Goal: Information Seeking & Learning: Understand process/instructions

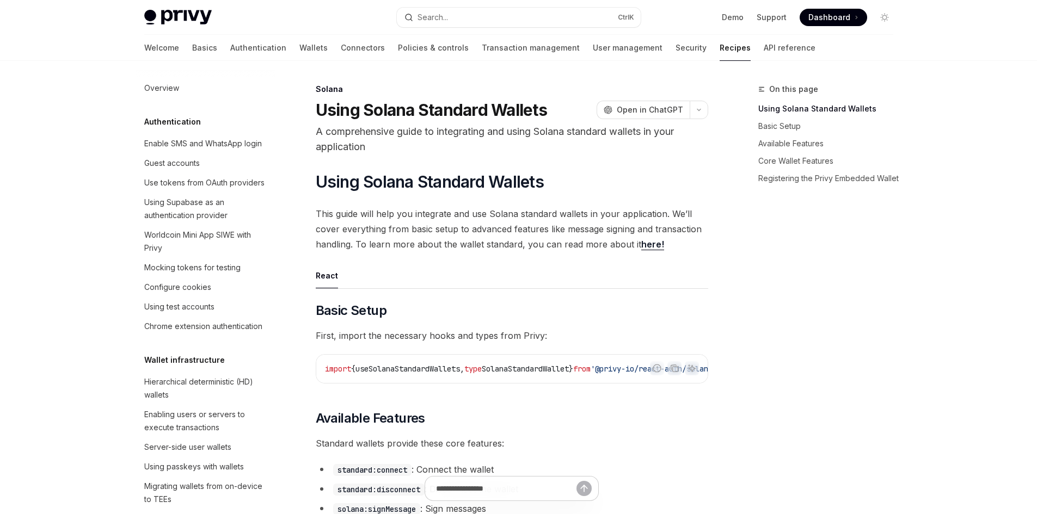
scroll to position [1712, 0]
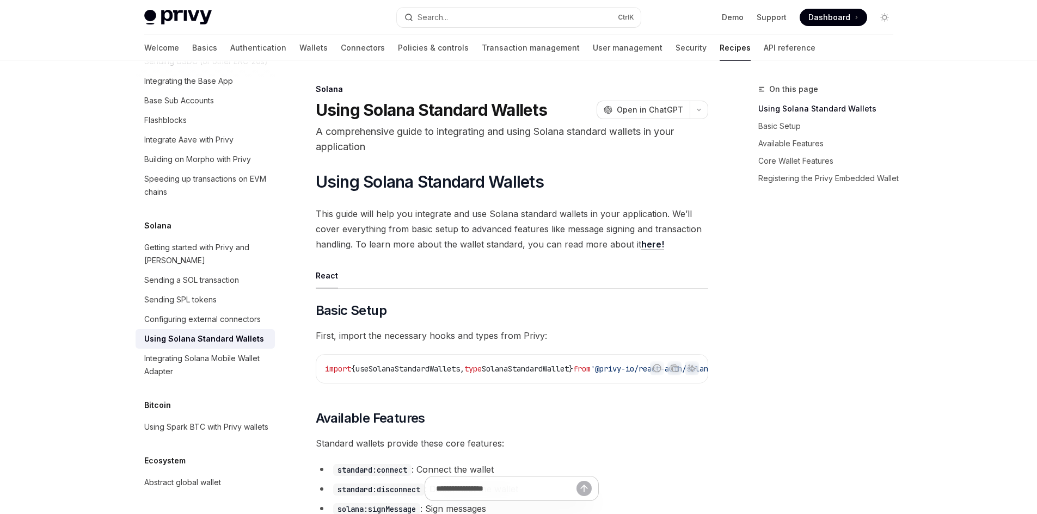
type textarea "*"
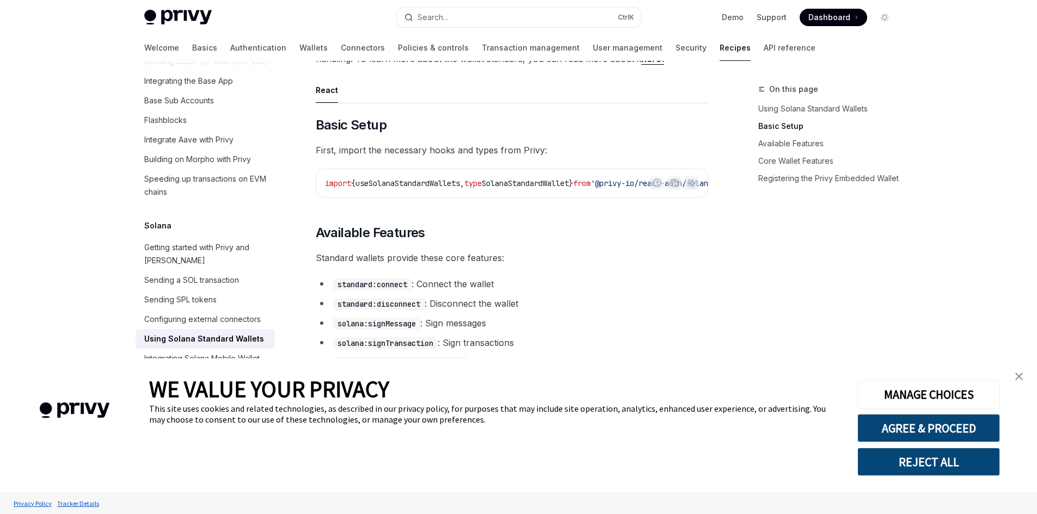
scroll to position [272, 0]
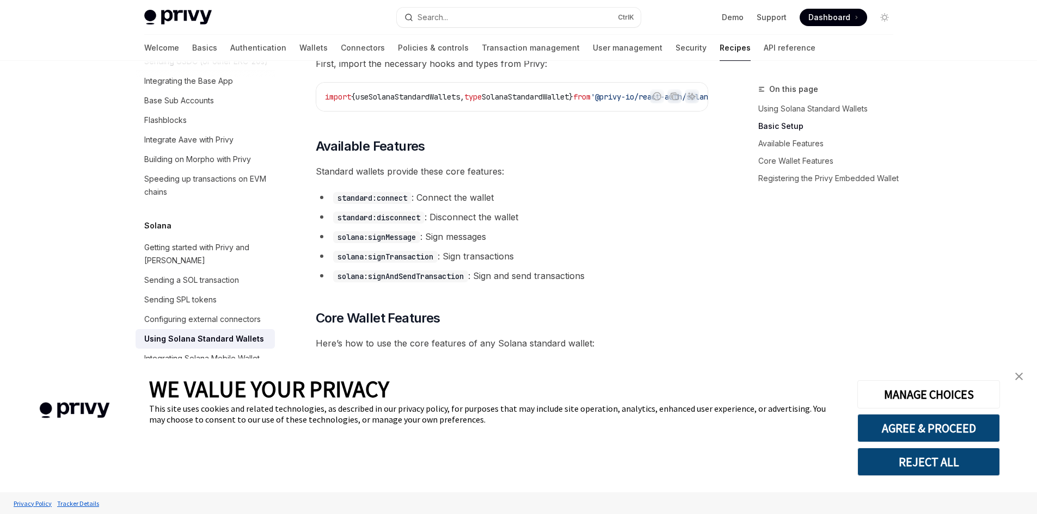
click at [1018, 374] on img "close banner" at bounding box center [1019, 377] width 8 height 8
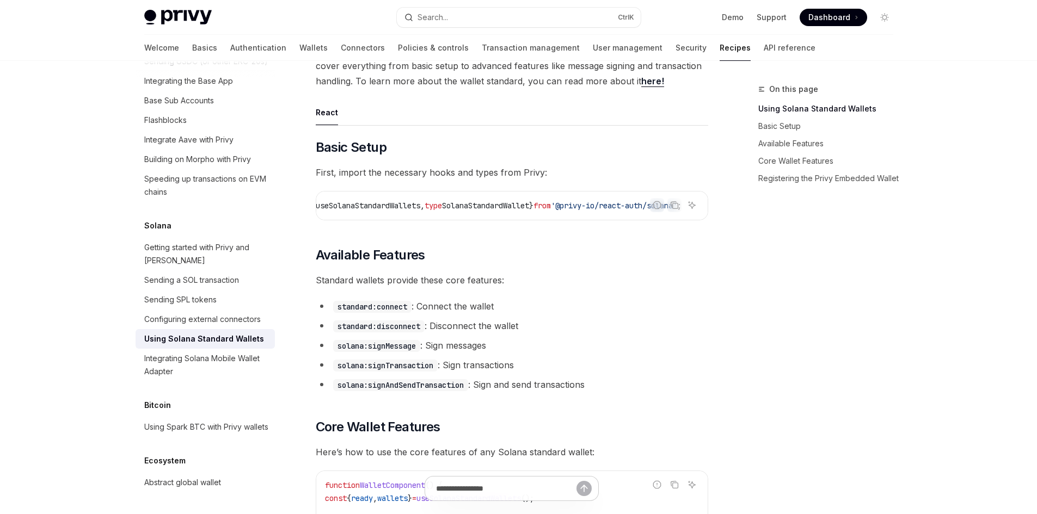
scroll to position [0, 82]
click at [581, 206] on span "'@privy-io/react-auth/solana'" at bounding box center [614, 206] width 126 height 10
drag, startPoint x: 521, startPoint y: 219, endPoint x: 438, endPoint y: 214, distance: 84.0
click at [438, 214] on div "import { useSolanaStandardWallets , type SolanaStandardWallet } from '@privy-io…" at bounding box center [511, 206] width 391 height 28
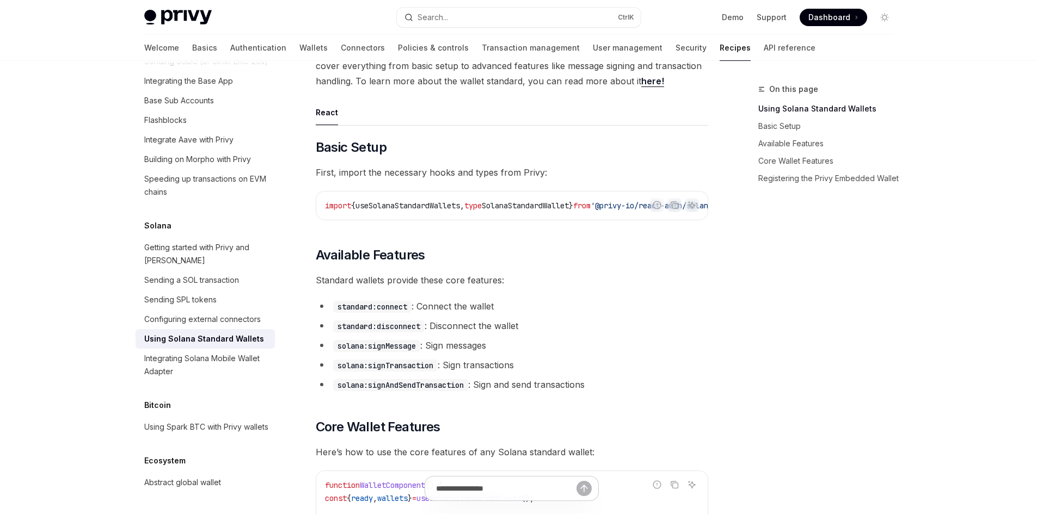
click at [394, 217] on div "import { useSolanaStandardWallets , type SolanaStandardWallet } from '@privy-io…" at bounding box center [511, 206] width 391 height 28
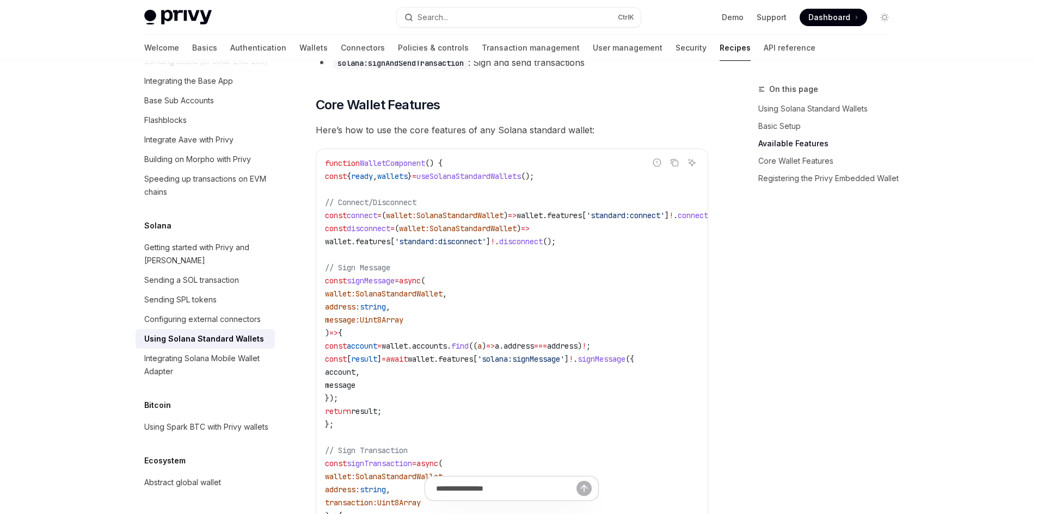
scroll to position [490, 0]
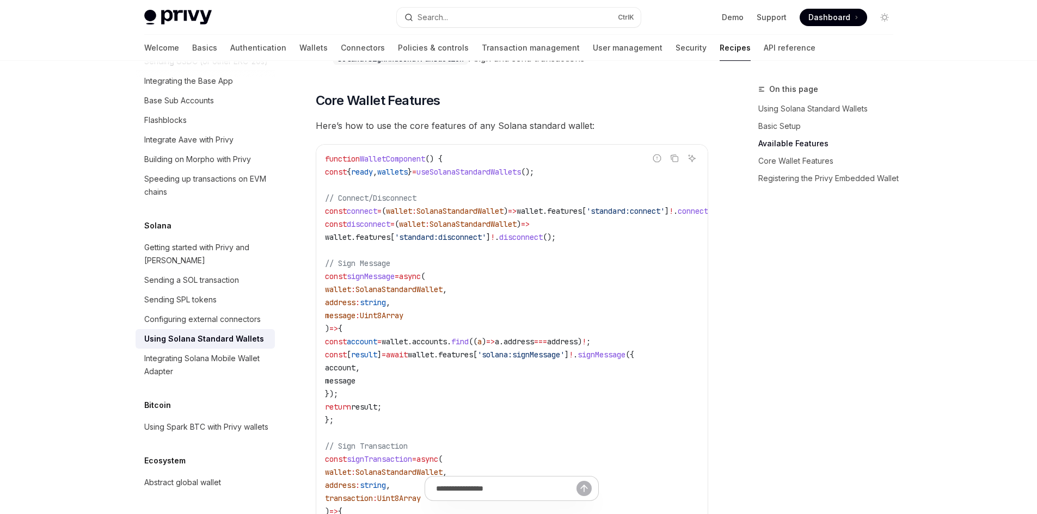
click at [461, 177] on span "useSolanaStandardWallets" at bounding box center [468, 172] width 105 height 10
click at [491, 176] on span "useSolanaStandardWallets" at bounding box center [468, 172] width 105 height 10
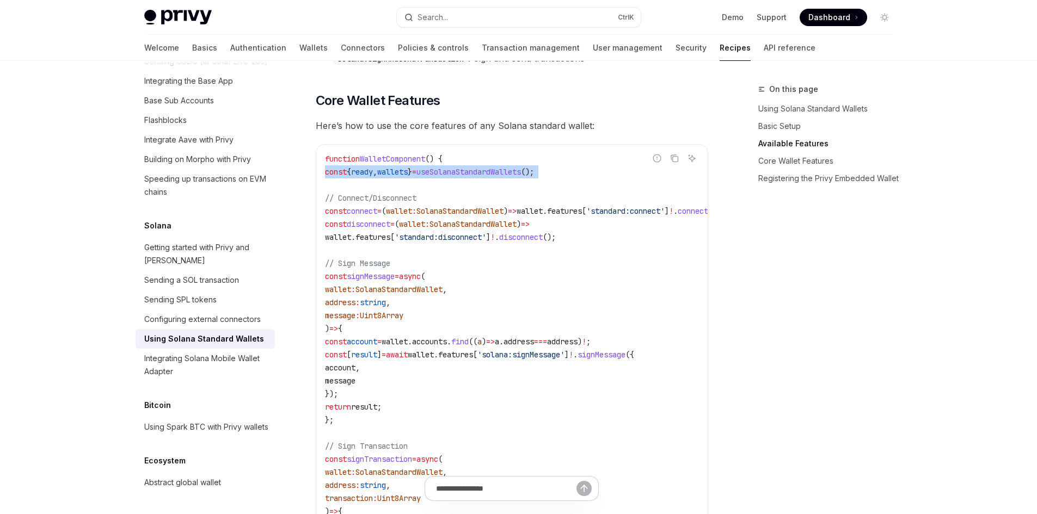
click at [491, 176] on span "useSolanaStandardWallets" at bounding box center [468, 172] width 105 height 10
click at [373, 103] on span "Core Wallet Features" at bounding box center [378, 100] width 125 height 17
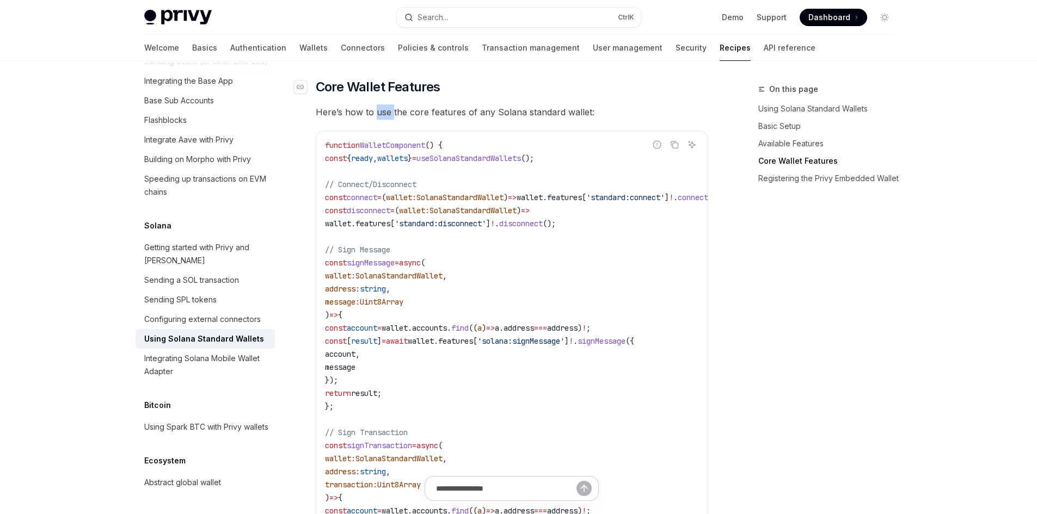
click at [378, 110] on span "Here’s how to use the core features of any Solana standard wallet:" at bounding box center [512, 112] width 392 height 15
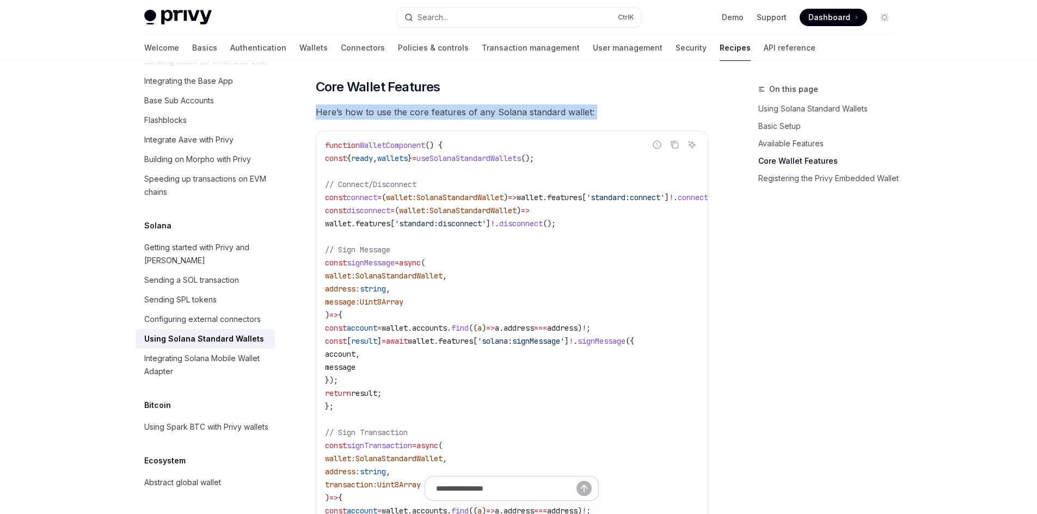
click at [378, 110] on span "Here’s how to use the core features of any Solana standard wallet:" at bounding box center [512, 112] width 392 height 15
click at [398, 114] on span "Here’s how to use the core features of any Solana standard wallet:" at bounding box center [512, 112] width 392 height 15
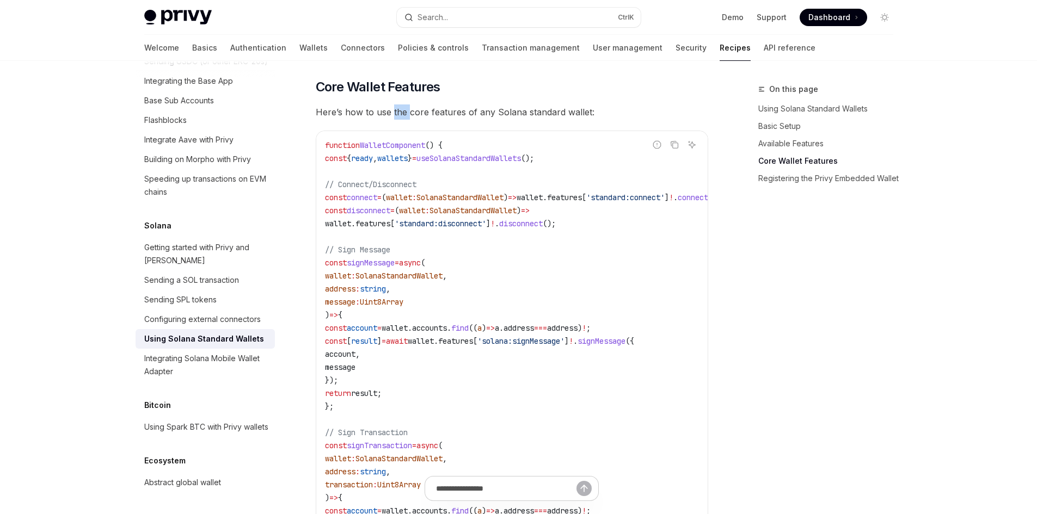
click at [398, 114] on span "Here’s how to use the core features of any Solana standard wallet:" at bounding box center [512, 112] width 392 height 15
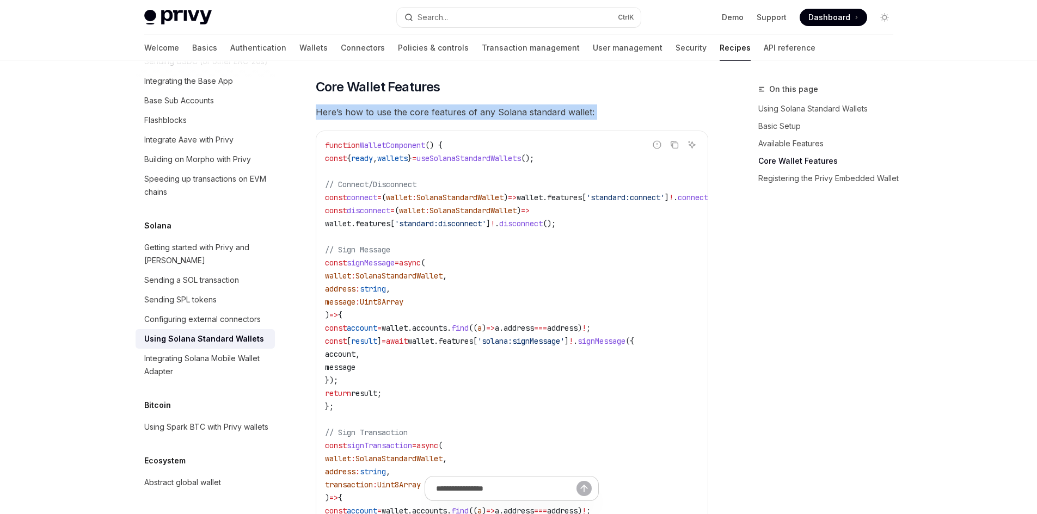
click at [398, 114] on span "Here’s how to use the core features of any Solana standard wallet:" at bounding box center [512, 112] width 392 height 15
click at [387, 117] on span "Here’s how to use the core features of any Solana standard wallet:" at bounding box center [512, 112] width 392 height 15
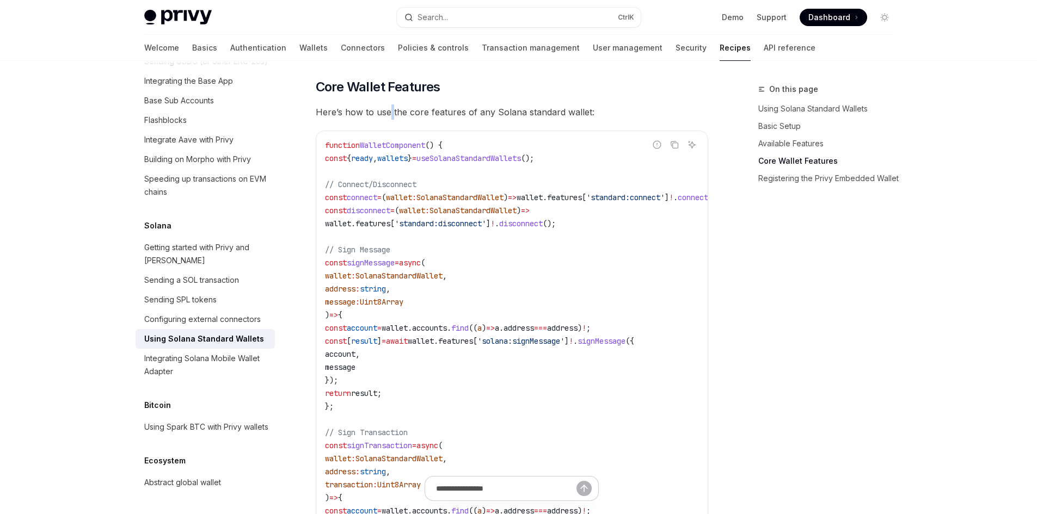
click at [387, 117] on span "Here’s how to use the core features of any Solana standard wallet:" at bounding box center [512, 112] width 392 height 15
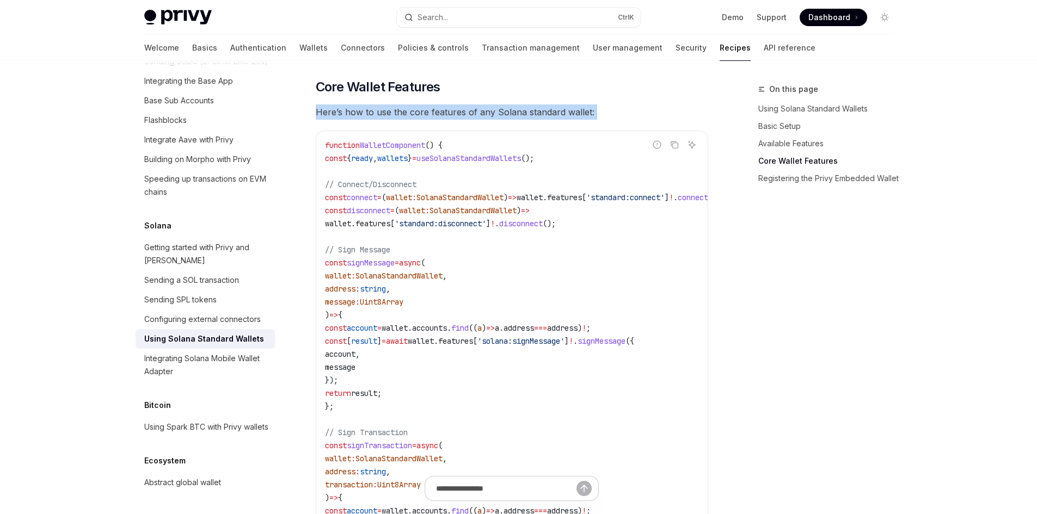
click at [386, 116] on span "Here’s how to use the core features of any Solana standard wallet:" at bounding box center [512, 112] width 392 height 15
click at [414, 117] on span "Here’s how to use the core features of any Solana standard wallet:" at bounding box center [512, 112] width 392 height 15
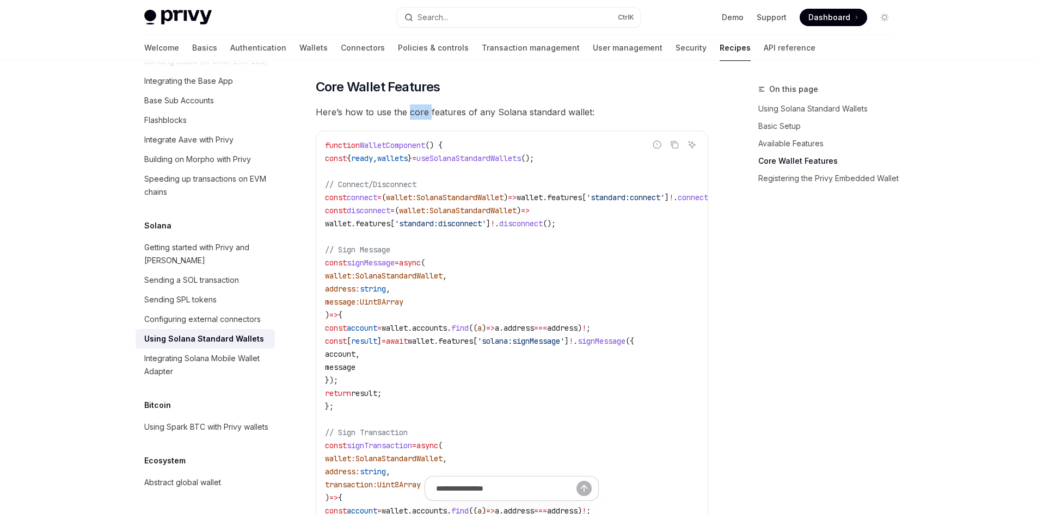
click at [414, 117] on span "Here’s how to use the core features of any Solana standard wallet:" at bounding box center [512, 112] width 392 height 15
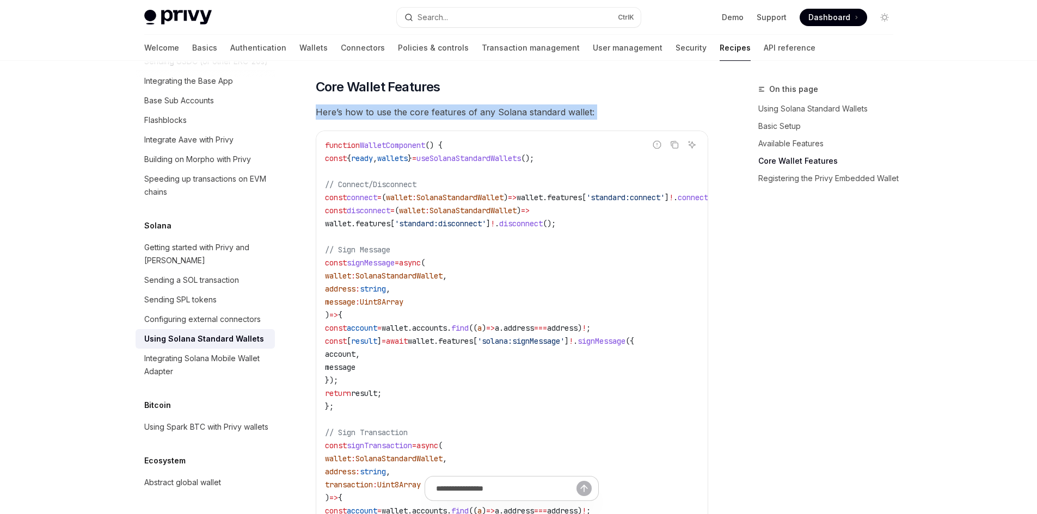
click at [414, 117] on span "Here’s how to use the core features of any Solana standard wallet:" at bounding box center [512, 112] width 392 height 15
click at [443, 118] on span "Here’s how to use the core features of any Solana standard wallet:" at bounding box center [512, 112] width 392 height 15
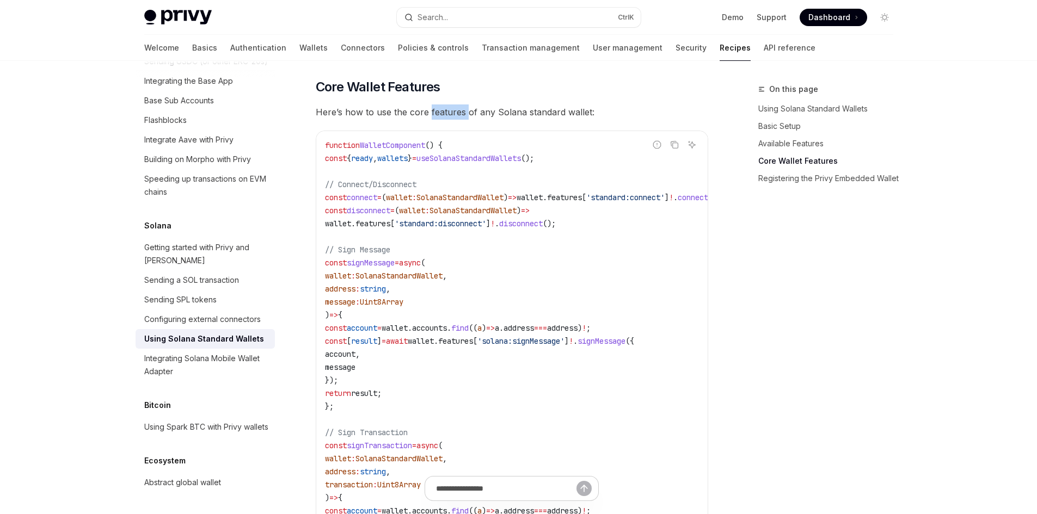
click at [443, 118] on span "Here’s how to use the core features of any Solana standard wallet:" at bounding box center [512, 112] width 392 height 15
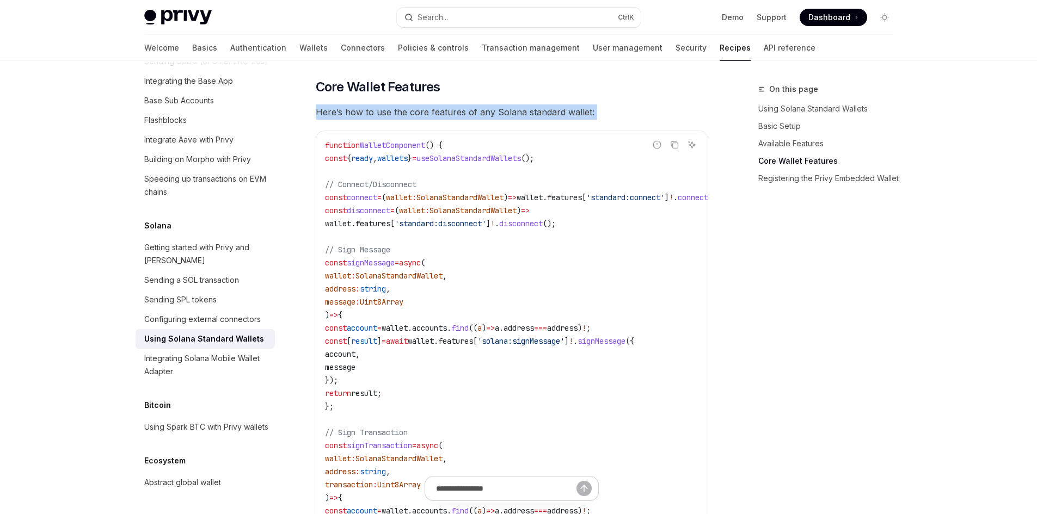
click at [443, 118] on span "Here’s how to use the core features of any Solana standard wallet:" at bounding box center [512, 112] width 392 height 15
click at [426, 120] on span "Here’s how to use the core features of any Solana standard wallet:" at bounding box center [512, 112] width 392 height 15
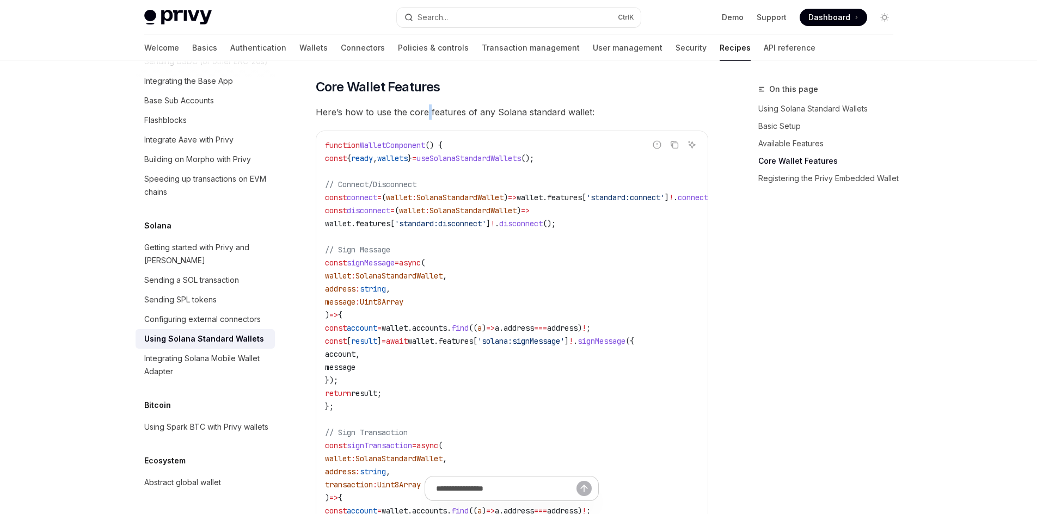
click at [426, 120] on span "Here’s how to use the core features of any Solana standard wallet:" at bounding box center [512, 112] width 392 height 15
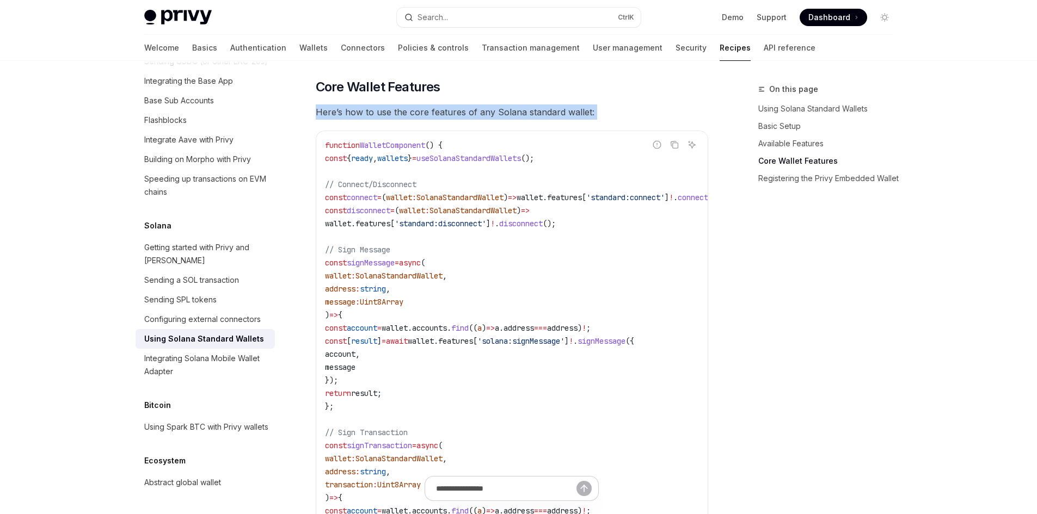
click at [426, 120] on span "Here’s how to use the core features of any Solana standard wallet:" at bounding box center [512, 112] width 392 height 15
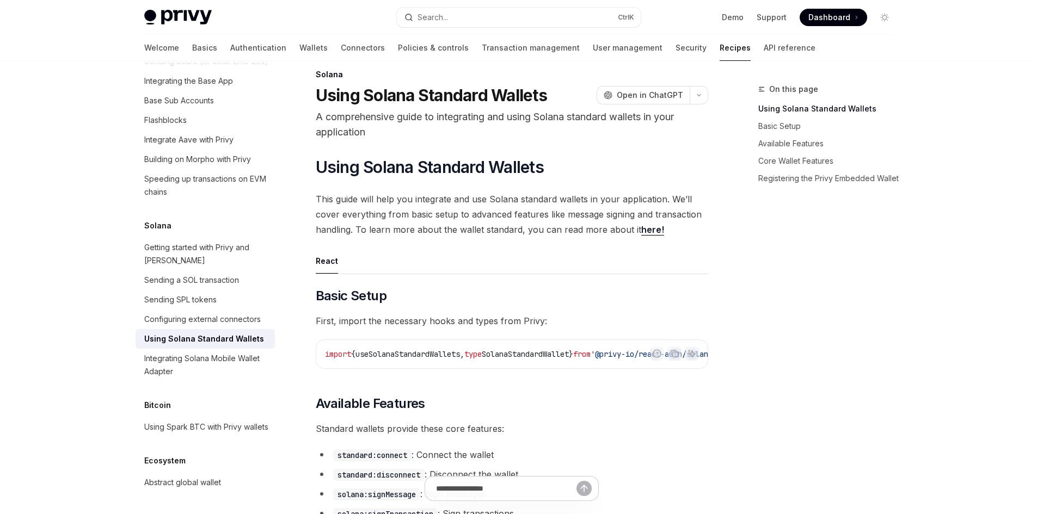
scroll to position [14, 0]
drag, startPoint x: 477, startPoint y: 366, endPoint x: 484, endPoint y: 367, distance: 7.1
click at [484, 366] on div "import { useSolanaStandardWallets , type SolanaStandardWallet } from '@privy-io…" at bounding box center [511, 355] width 391 height 28
click at [429, 346] on div "import { useSolanaStandardWallets , type SolanaStandardWallet } from '@privy-io…" at bounding box center [511, 355] width 391 height 28
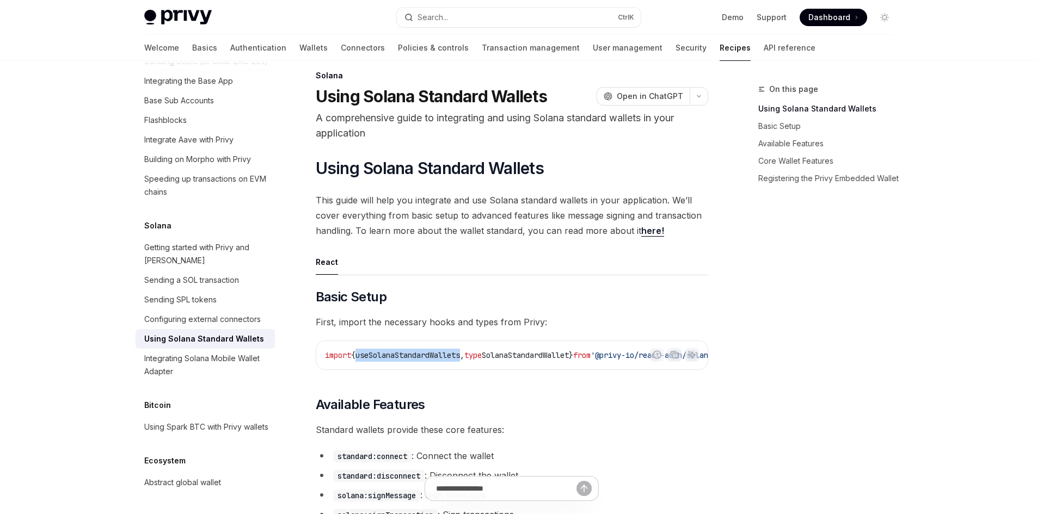
click at [429, 346] on div "import { useSolanaStandardWallets , type SolanaStandardWallet } from '@privy-io…" at bounding box center [511, 355] width 391 height 28
click at [423, 357] on span "useSolanaStandardWallets" at bounding box center [407, 356] width 105 height 10
click at [446, 351] on span "useSolanaStandardWallets" at bounding box center [407, 356] width 105 height 10
